Goal: Information Seeking & Learning: Understand process/instructions

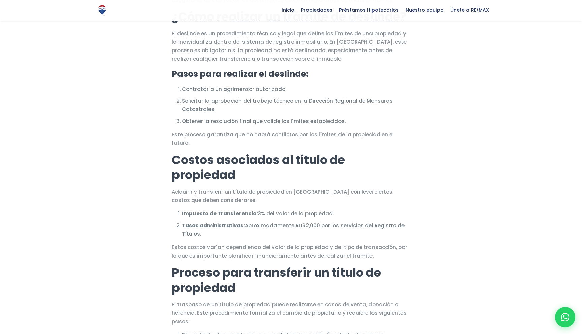
scroll to position [416, 0]
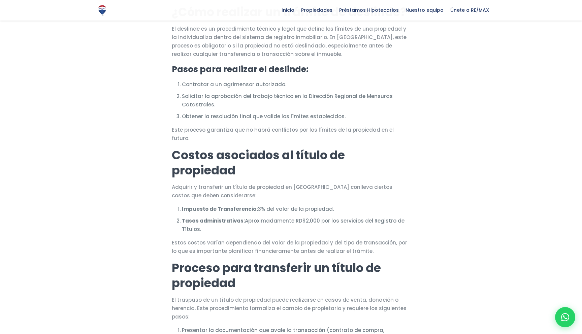
click at [191, 106] on li "Solicitar la aprobación del trabajo técnico en la Dirección Regional de Mensura…" at bounding box center [296, 100] width 228 height 17
click at [133, 122] on div at bounding box center [291, 146] width 582 height 949
click at [201, 109] on li "Solicitar la aprobación del trabajo técnico en la Dirección Regional de Mensura…" at bounding box center [296, 100] width 228 height 17
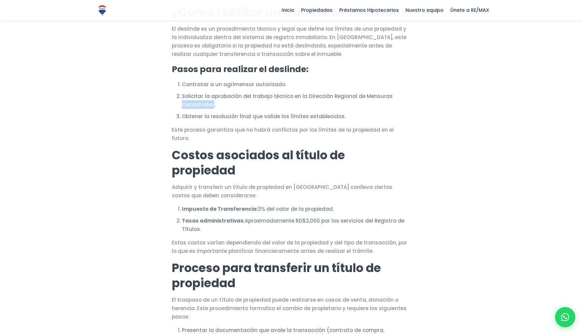
click at [201, 109] on li "Solicitar la aprobación del trabajo técnico en la Dirección Regional de Mensura…" at bounding box center [296, 100] width 228 height 17
click at [138, 118] on div at bounding box center [291, 146] width 582 height 949
drag, startPoint x: 182, startPoint y: 116, endPoint x: 214, endPoint y: 115, distance: 31.7
click at [214, 109] on li "Solicitar la aprobación del trabajo técnico en la Dirección Regional de Mensura…" at bounding box center [296, 100] width 228 height 17
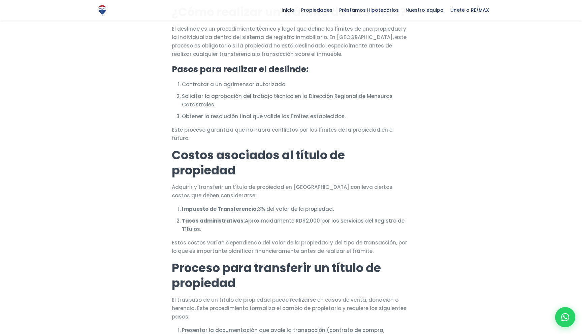
click at [127, 121] on div at bounding box center [291, 146] width 582 height 949
click at [126, 123] on div at bounding box center [291, 146] width 582 height 949
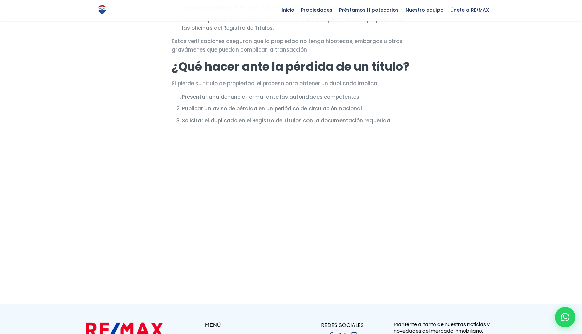
scroll to position [891, 0]
